Goal: Transaction & Acquisition: Download file/media

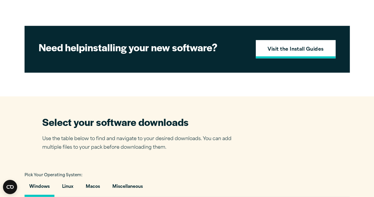
scroll to position [266, 0]
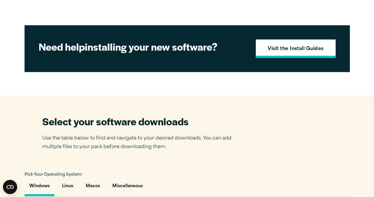
click at [297, 53] on strong "Visit the Install Guides" at bounding box center [296, 49] width 56 height 8
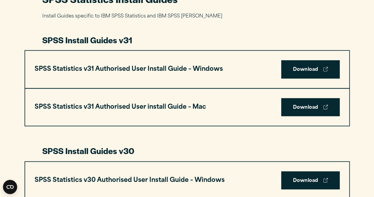
scroll to position [296, 0]
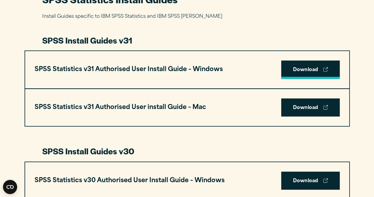
click at [305, 70] on link "Download" at bounding box center [310, 69] width 59 height 18
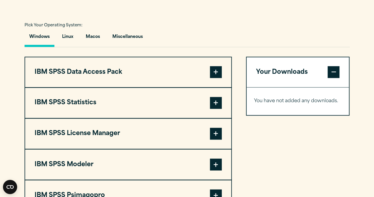
scroll to position [444, 0]
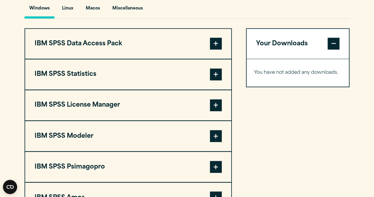
click at [216, 80] on span at bounding box center [216, 74] width 12 height 12
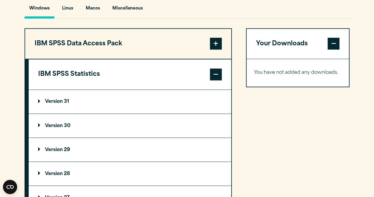
click at [70, 113] on summary "Version 31" at bounding box center [130, 102] width 203 height 24
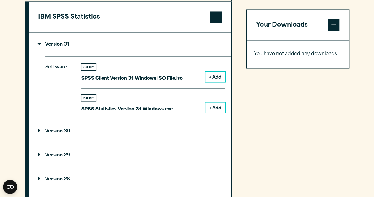
scroll to position [503, 0]
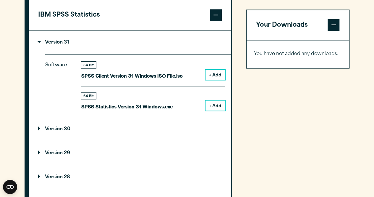
click at [311, 78] on div "Your Downloads You have not added any downloads. Download 0 Items" at bounding box center [298, 164] width 104 height 391
click at [216, 110] on button "+ Add" at bounding box center [216, 105] width 20 height 10
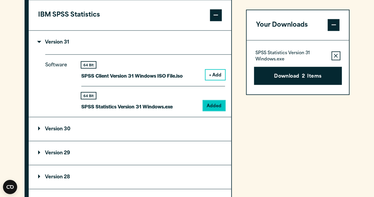
click at [335, 53] on button "Remove this item from your software download list" at bounding box center [336, 55] width 9 height 9
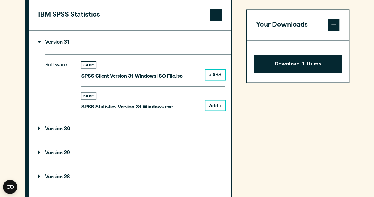
click at [331, 26] on span at bounding box center [334, 25] width 12 height 12
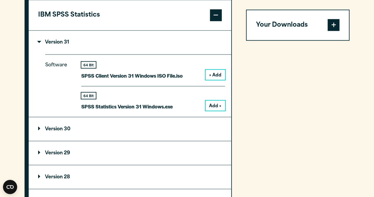
click at [212, 110] on button "Add +" at bounding box center [216, 105] width 20 height 10
click at [294, 86] on div "Your Downloads SPSS Statistics Version 31 Windows.exe Remove this item from you…" at bounding box center [298, 164] width 104 height 391
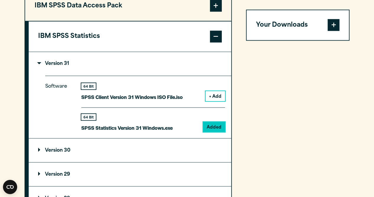
scroll to position [473, 0]
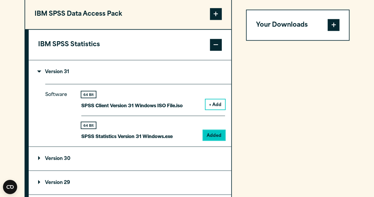
click at [337, 28] on span at bounding box center [334, 25] width 12 height 12
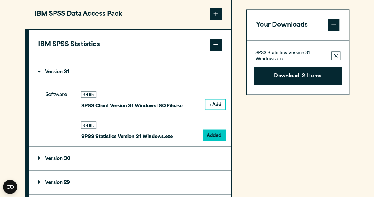
click at [337, 54] on button "Remove this item from your software download list" at bounding box center [336, 55] width 9 height 9
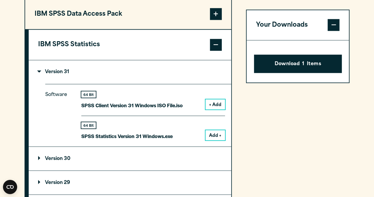
click at [333, 26] on span at bounding box center [334, 25] width 12 height 12
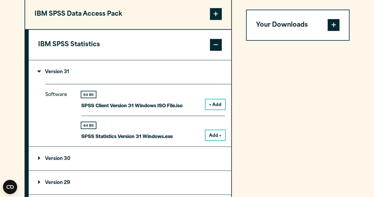
click at [332, 28] on span at bounding box center [334, 25] width 12 height 12
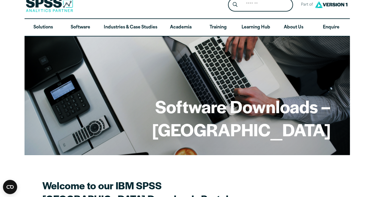
scroll to position [0, 0]
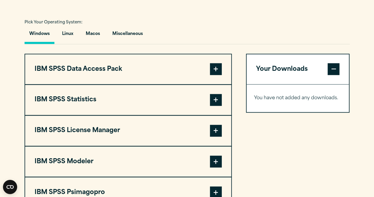
scroll to position [444, 0]
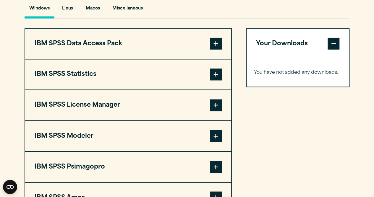
click at [217, 80] on span at bounding box center [216, 74] width 12 height 12
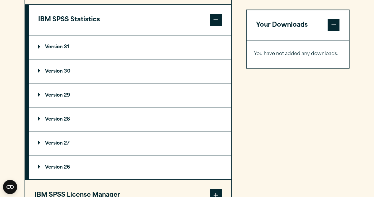
scroll to position [503, 0]
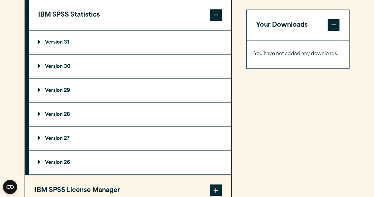
click at [110, 54] on summary "Version 31" at bounding box center [130, 42] width 203 height 24
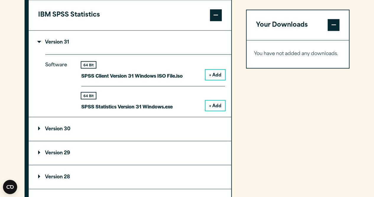
click at [215, 110] on button "+ Add" at bounding box center [216, 105] width 20 height 10
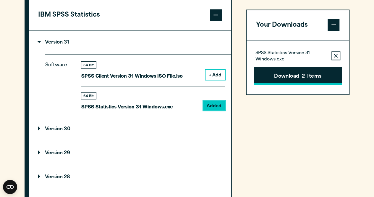
click at [301, 76] on button "Download 2 Items" at bounding box center [298, 76] width 88 height 18
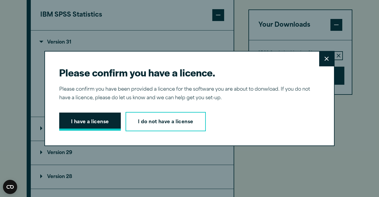
click at [93, 119] on button "I have a license" at bounding box center [90, 121] width 62 height 18
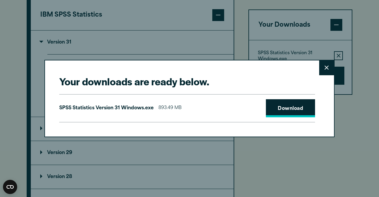
click at [291, 105] on link "Download" at bounding box center [290, 108] width 49 height 18
click at [321, 68] on button "Close" at bounding box center [326, 67] width 15 height 15
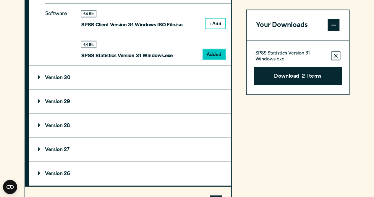
scroll to position [562, 0]
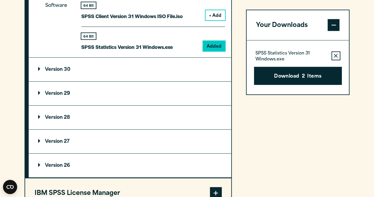
click at [291, 181] on div "Your Downloads SPSS Statistics Version 31 Windows.exe Remove this item from you…" at bounding box center [298, 105] width 104 height 391
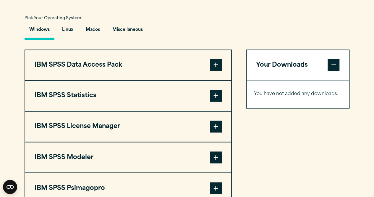
scroll to position [414, 0]
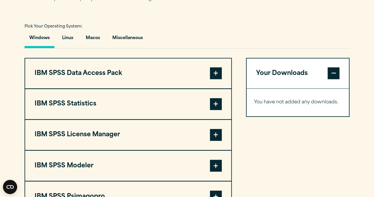
click at [215, 110] on span at bounding box center [216, 104] width 12 height 12
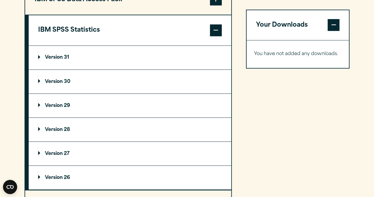
scroll to position [503, 0]
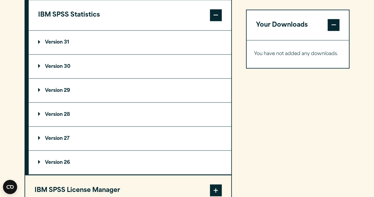
click at [104, 54] on summary "Version 31" at bounding box center [130, 42] width 203 height 24
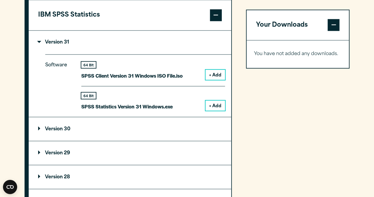
click at [212, 110] on button "+ Add" at bounding box center [216, 105] width 20 height 10
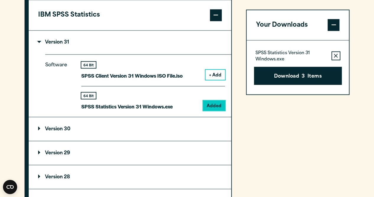
click at [332, 26] on span at bounding box center [334, 25] width 12 height 12
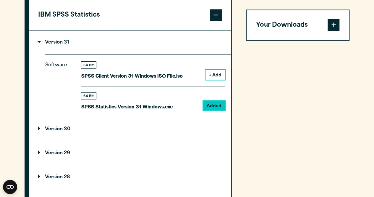
click at [332, 26] on span at bounding box center [334, 25] width 12 height 12
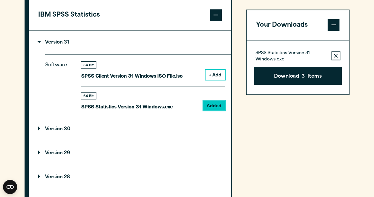
click at [336, 55] on icon "button" at bounding box center [336, 56] width 4 height 4
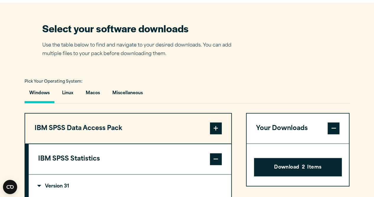
scroll to position [355, 0]
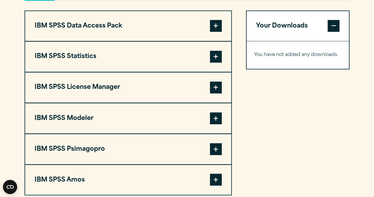
scroll to position [473, 0]
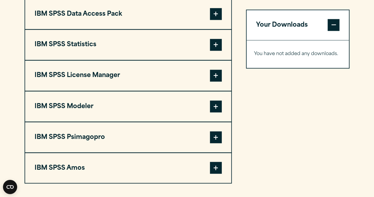
click at [215, 52] on button "IBM SPSS Statistics" at bounding box center [128, 45] width 206 height 30
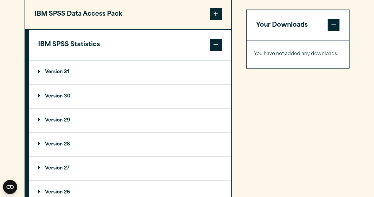
click at [98, 81] on summary "Version 31" at bounding box center [130, 72] width 203 height 24
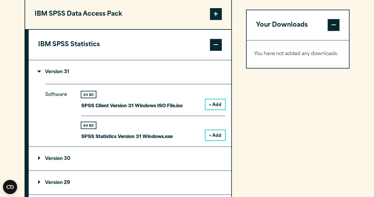
click at [212, 140] on button "+ Add" at bounding box center [216, 135] width 20 height 10
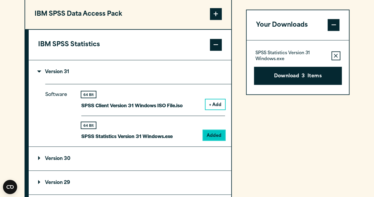
click at [335, 55] on button "Remove this item from your software download list" at bounding box center [336, 55] width 9 height 9
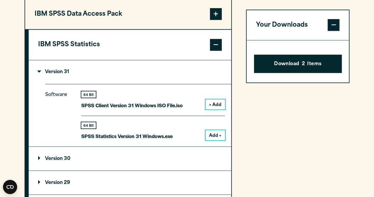
click at [216, 140] on button "Add +" at bounding box center [216, 135] width 20 height 10
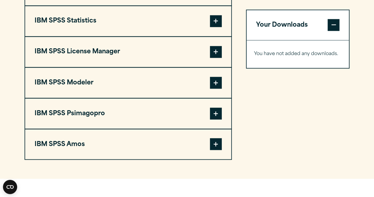
scroll to position [503, 0]
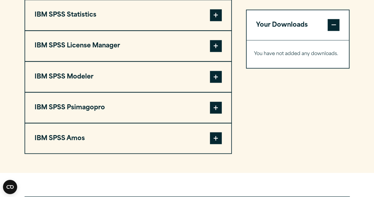
click at [212, 21] on span at bounding box center [216, 15] width 12 height 12
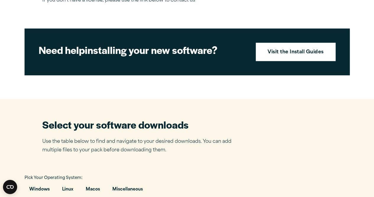
scroll to position [266, 0]
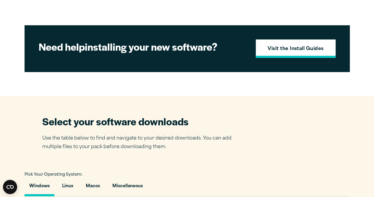
click at [284, 53] on strong "Visit the Install Guides" at bounding box center [296, 49] width 56 height 8
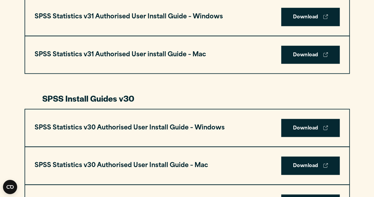
scroll to position [296, 0]
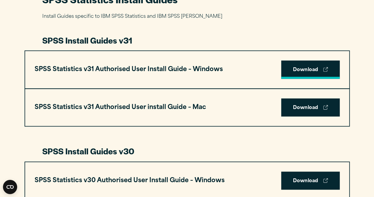
click at [320, 69] on link "Download" at bounding box center [310, 69] width 59 height 18
click at [313, 69] on link "Download" at bounding box center [310, 69] width 59 height 18
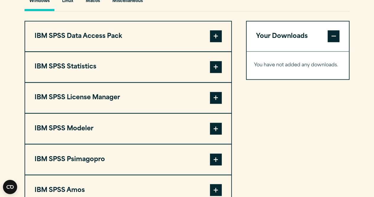
scroll to position [444, 0]
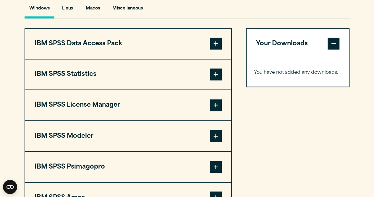
click at [208, 89] on button "IBM SPSS Statistics" at bounding box center [128, 74] width 206 height 30
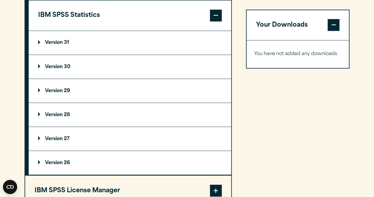
scroll to position [503, 0]
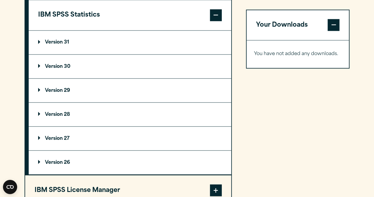
click at [114, 54] on summary "Version 31" at bounding box center [130, 42] width 203 height 24
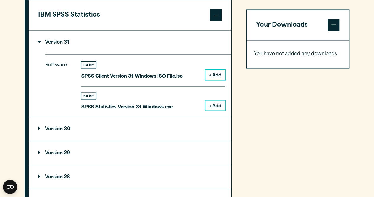
click at [218, 110] on button "+ Add" at bounding box center [216, 105] width 20 height 10
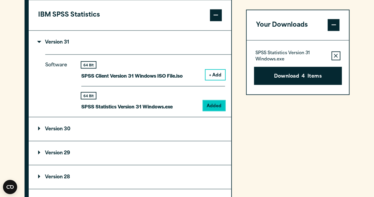
click at [332, 22] on span at bounding box center [334, 25] width 12 height 12
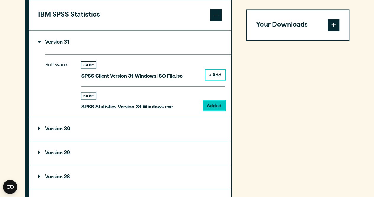
click at [332, 22] on span at bounding box center [334, 25] width 12 height 12
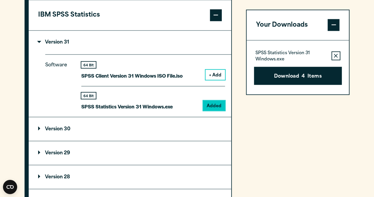
click at [335, 54] on icon "button" at bounding box center [336, 56] width 4 height 4
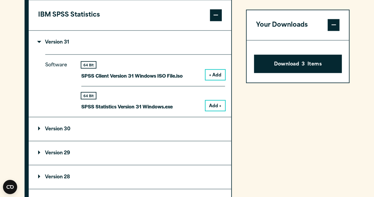
drag, startPoint x: 309, startPoint y: 61, endPoint x: 334, endPoint y: 113, distance: 57.1
click at [334, 113] on div "Your Downloads Download 3 Items" at bounding box center [298, 164] width 104 height 391
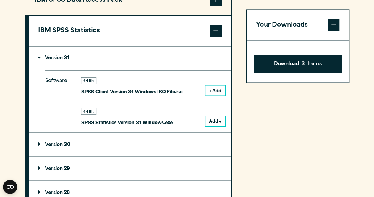
scroll to position [532, 0]
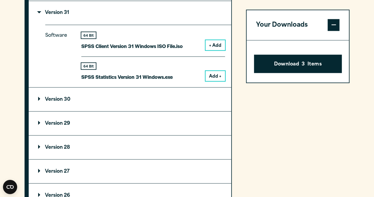
click at [218, 81] on button "Add +" at bounding box center [216, 76] width 20 height 10
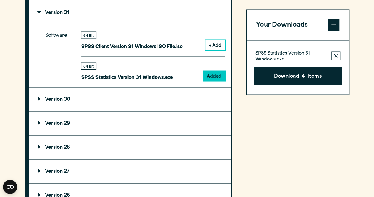
click at [212, 50] on button "+ Add" at bounding box center [216, 45] width 20 height 10
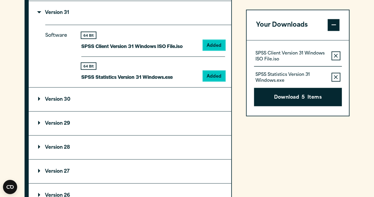
click at [333, 54] on button "Remove this item from your software download list" at bounding box center [336, 55] width 9 height 9
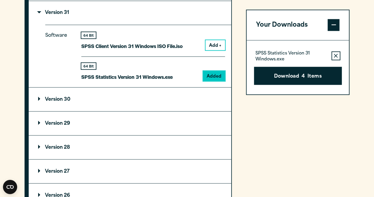
click at [335, 54] on icon "button" at bounding box center [336, 56] width 4 height 4
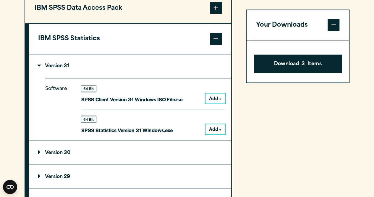
scroll to position [414, 0]
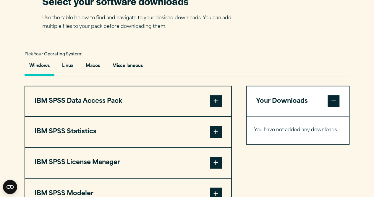
scroll to position [444, 0]
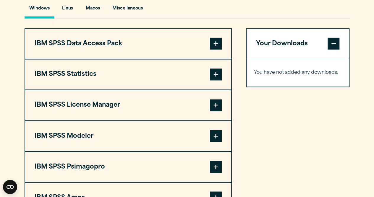
click at [218, 80] on span at bounding box center [216, 74] width 12 height 12
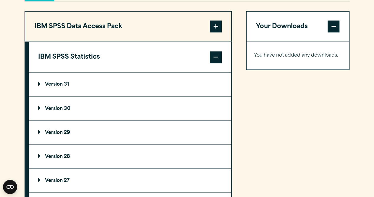
scroll to position [473, 0]
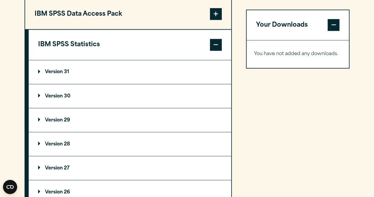
click at [112, 84] on summary "Version 31" at bounding box center [130, 72] width 203 height 24
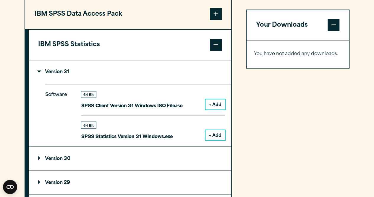
click at [222, 140] on button "+ Add" at bounding box center [216, 135] width 20 height 10
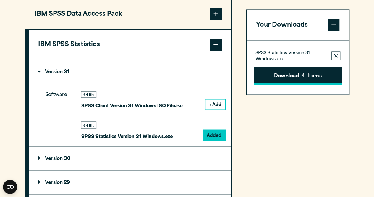
click at [303, 75] on span "4" at bounding box center [303, 76] width 3 height 8
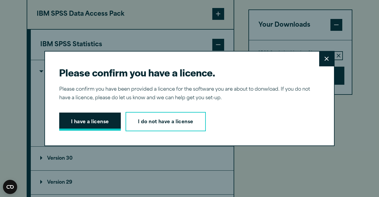
click at [96, 122] on button "I have a license" at bounding box center [90, 121] width 62 height 18
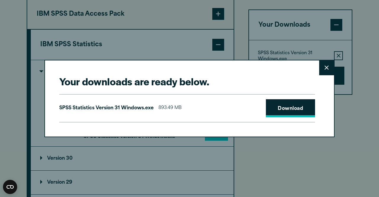
click at [287, 106] on link "Download" at bounding box center [290, 108] width 49 height 18
click at [320, 69] on button "Close" at bounding box center [326, 67] width 15 height 15
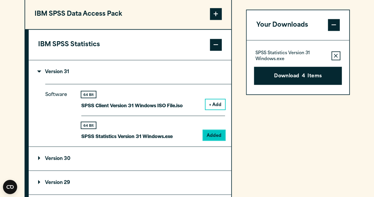
click at [332, 57] on div "Your downloads are ready below. Close SPSS Statistics Version 31 Windows.exe 89…" at bounding box center [187, 98] width 374 height 197
click at [334, 56] on button "Remove this item from your software download list" at bounding box center [336, 55] width 9 height 9
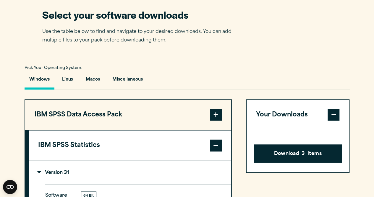
scroll to position [355, 0]
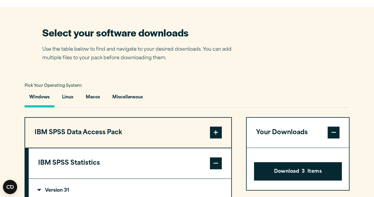
click at [44, 107] on button "Windows" at bounding box center [40, 98] width 30 height 17
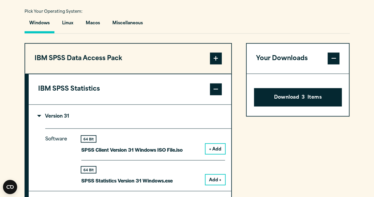
scroll to position [444, 0]
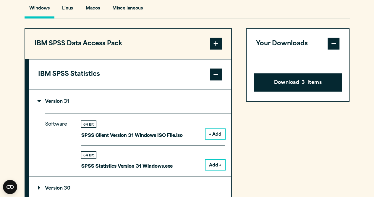
click at [212, 80] on span at bounding box center [216, 74] width 12 height 12
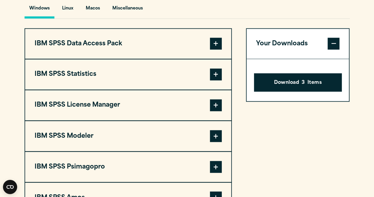
click at [222, 80] on span at bounding box center [216, 74] width 12 height 12
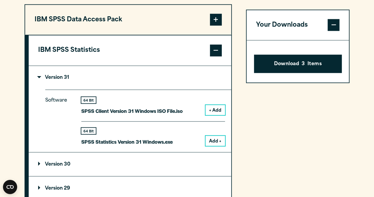
scroll to position [503, 0]
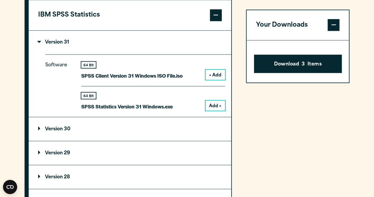
click at [218, 110] on button "Add +" at bounding box center [216, 105] width 20 height 10
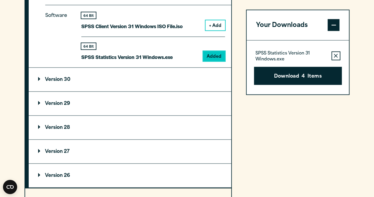
scroll to position [562, 0]
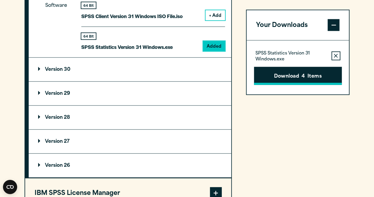
click at [285, 75] on button "Download 4 Items" at bounding box center [298, 76] width 88 height 18
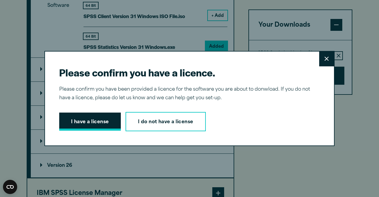
click at [73, 122] on button "I have a license" at bounding box center [90, 121] width 62 height 18
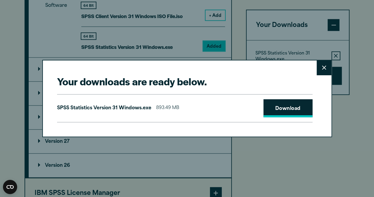
click at [293, 108] on link "Download" at bounding box center [288, 108] width 49 height 18
click at [179, 8] on div "Your downloads are ready below. Close SPSS Statistics Version 31 Windows.exe 89…" at bounding box center [187, 98] width 374 height 197
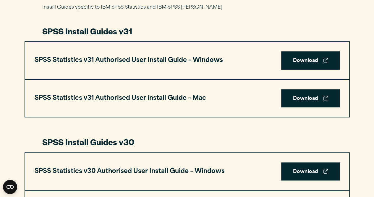
scroll to position [296, 0]
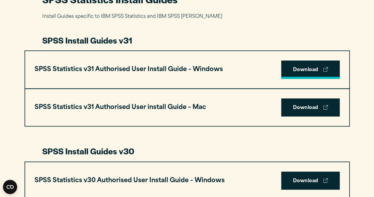
click at [311, 68] on link "Download" at bounding box center [310, 69] width 59 height 18
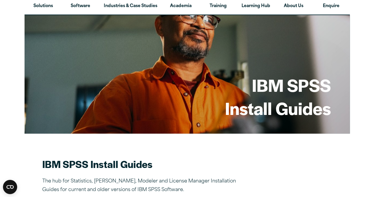
scroll to position [0, 0]
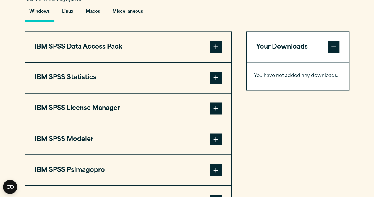
scroll to position [444, 0]
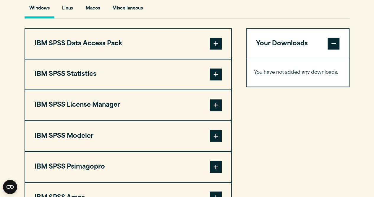
click at [214, 80] on span at bounding box center [216, 74] width 12 height 12
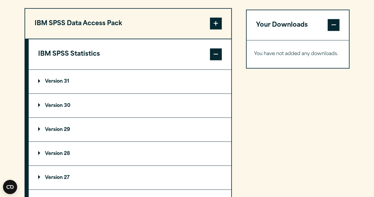
scroll to position [473, 0]
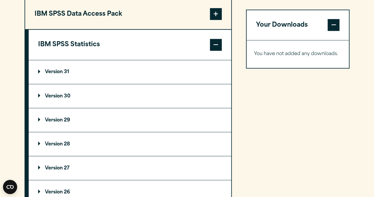
click at [132, 84] on summary "Version 31" at bounding box center [130, 72] width 203 height 24
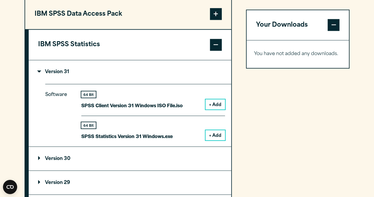
click at [219, 140] on button "+ Add" at bounding box center [216, 135] width 20 height 10
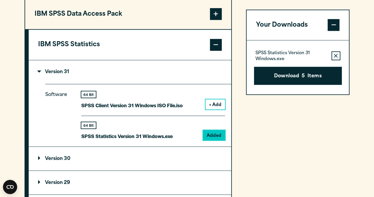
click at [297, 77] on button "Download 5 Items" at bounding box center [298, 76] width 88 height 18
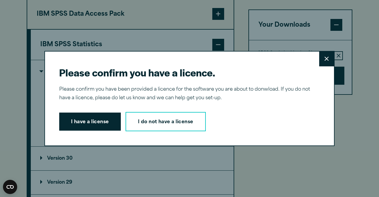
click at [93, 119] on button "I have a license" at bounding box center [90, 121] width 62 height 18
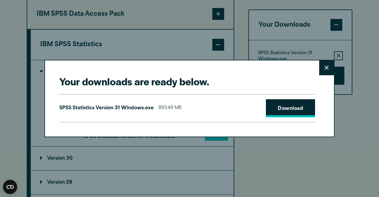
click at [295, 111] on link "Download" at bounding box center [290, 108] width 49 height 18
click at [321, 67] on button "Close" at bounding box center [326, 67] width 15 height 15
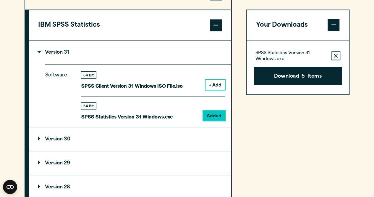
scroll to position [444, 0]
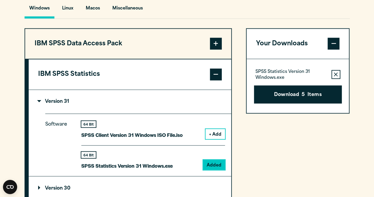
click at [219, 80] on span at bounding box center [216, 74] width 12 height 12
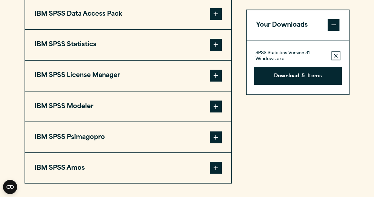
click at [215, 51] on span at bounding box center [216, 45] width 12 height 12
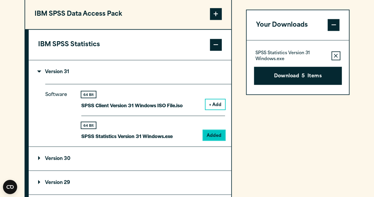
click at [215, 51] on span at bounding box center [216, 45] width 12 height 12
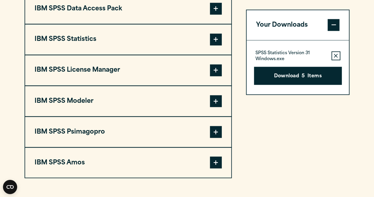
scroll to position [478, 0]
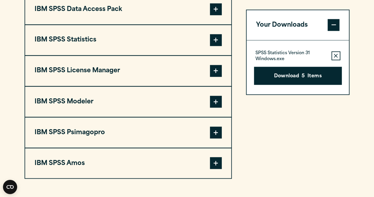
click at [329, 25] on span at bounding box center [334, 25] width 12 height 12
